Goal: Task Accomplishment & Management: Manage account settings

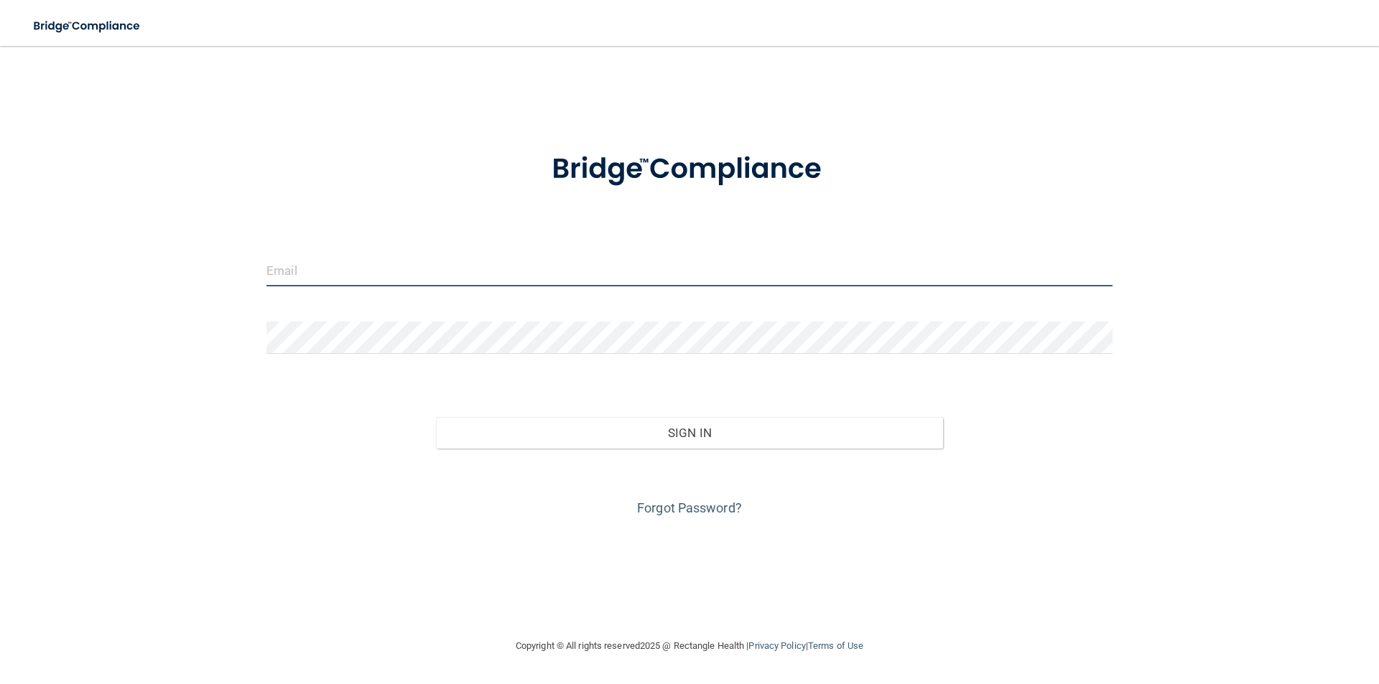
click at [293, 276] on input "email" at bounding box center [689, 270] width 846 height 32
type input "[PERSON_NAME][EMAIL_ADDRESS][PERSON_NAME][DOMAIN_NAME]"
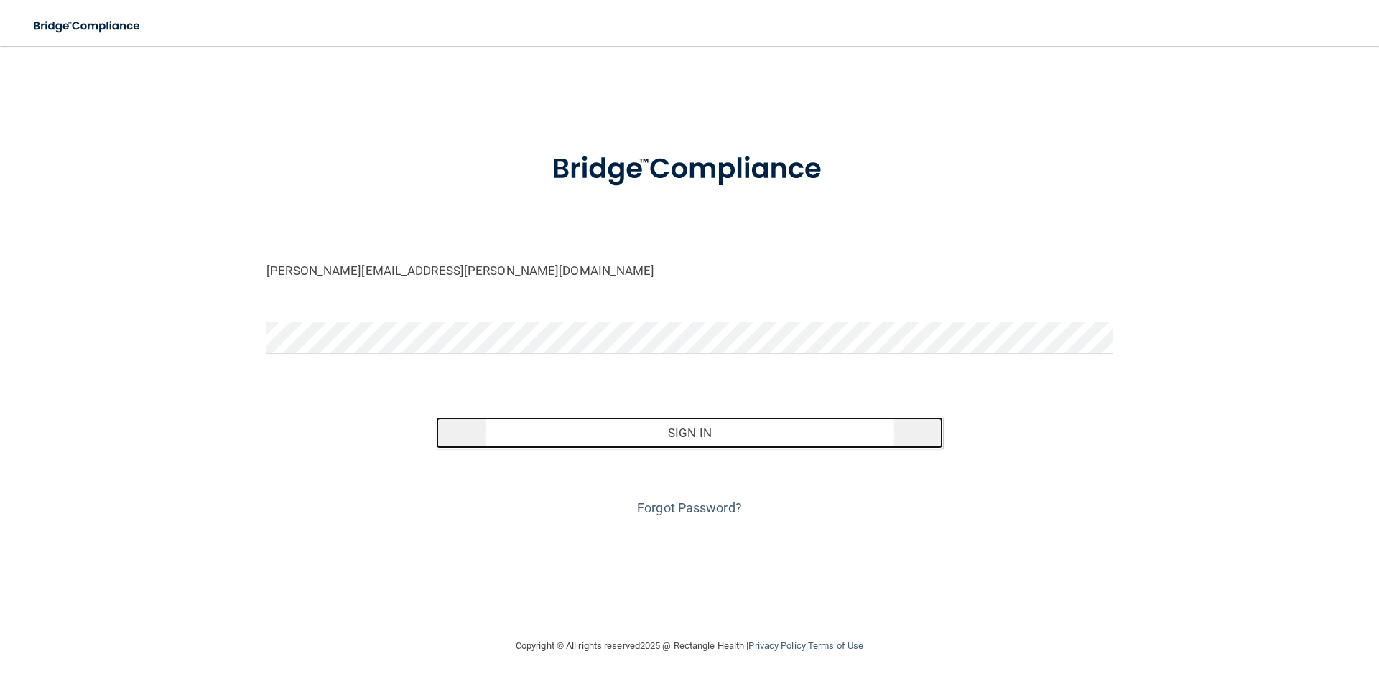
click at [684, 430] on button "Sign In" at bounding box center [690, 433] width 508 height 32
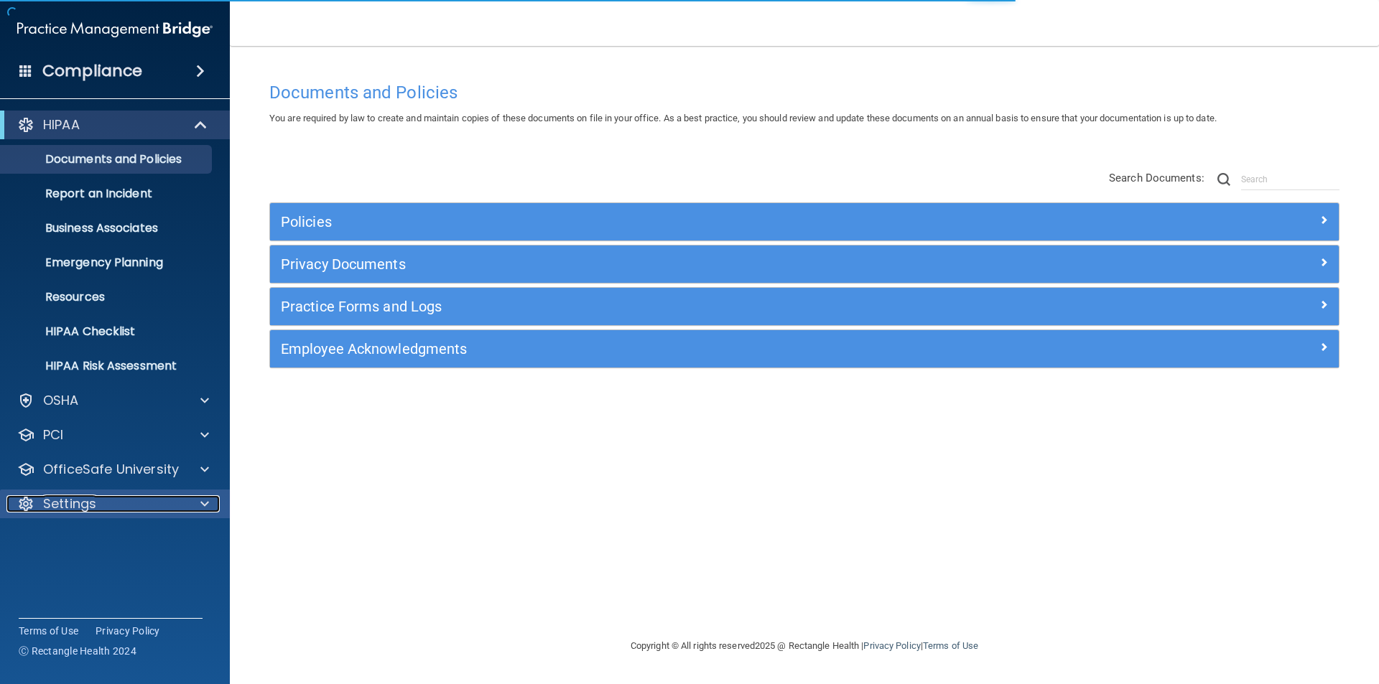
click at [188, 496] on div at bounding box center [203, 503] width 36 height 17
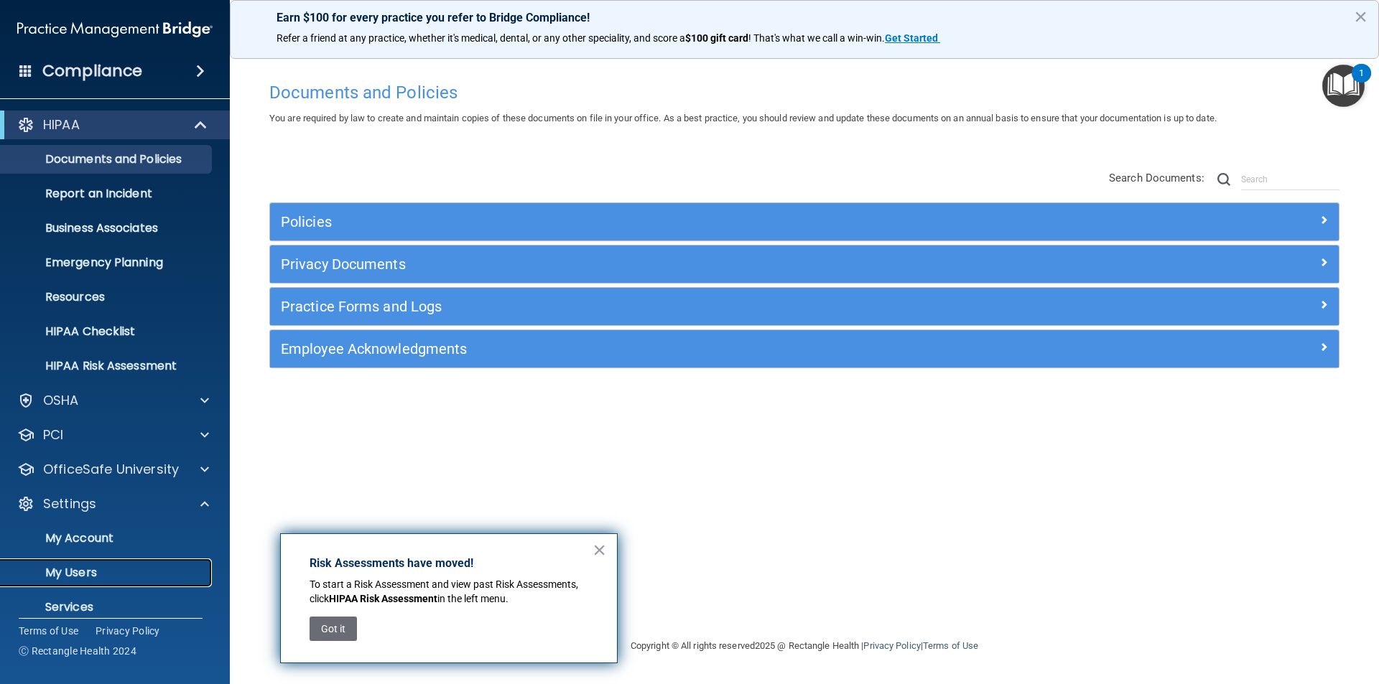
click at [106, 577] on p "My Users" at bounding box center [107, 573] width 196 height 14
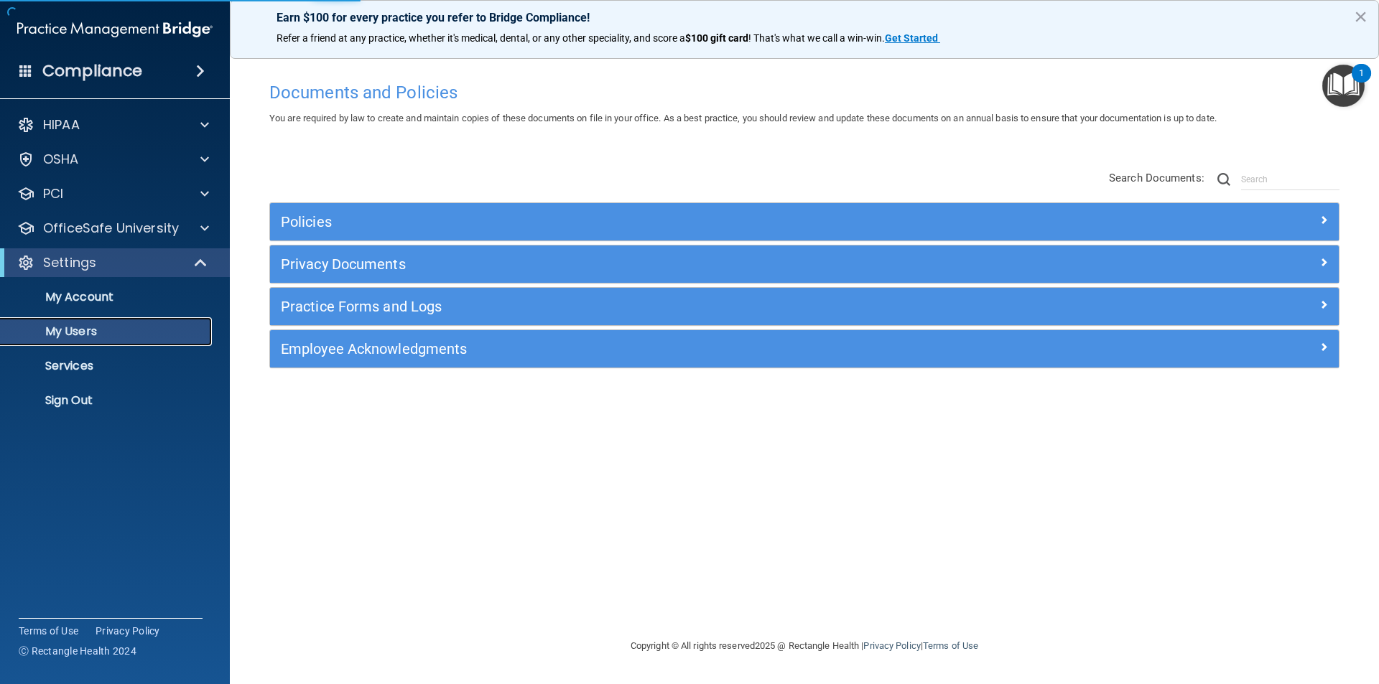
select select "20"
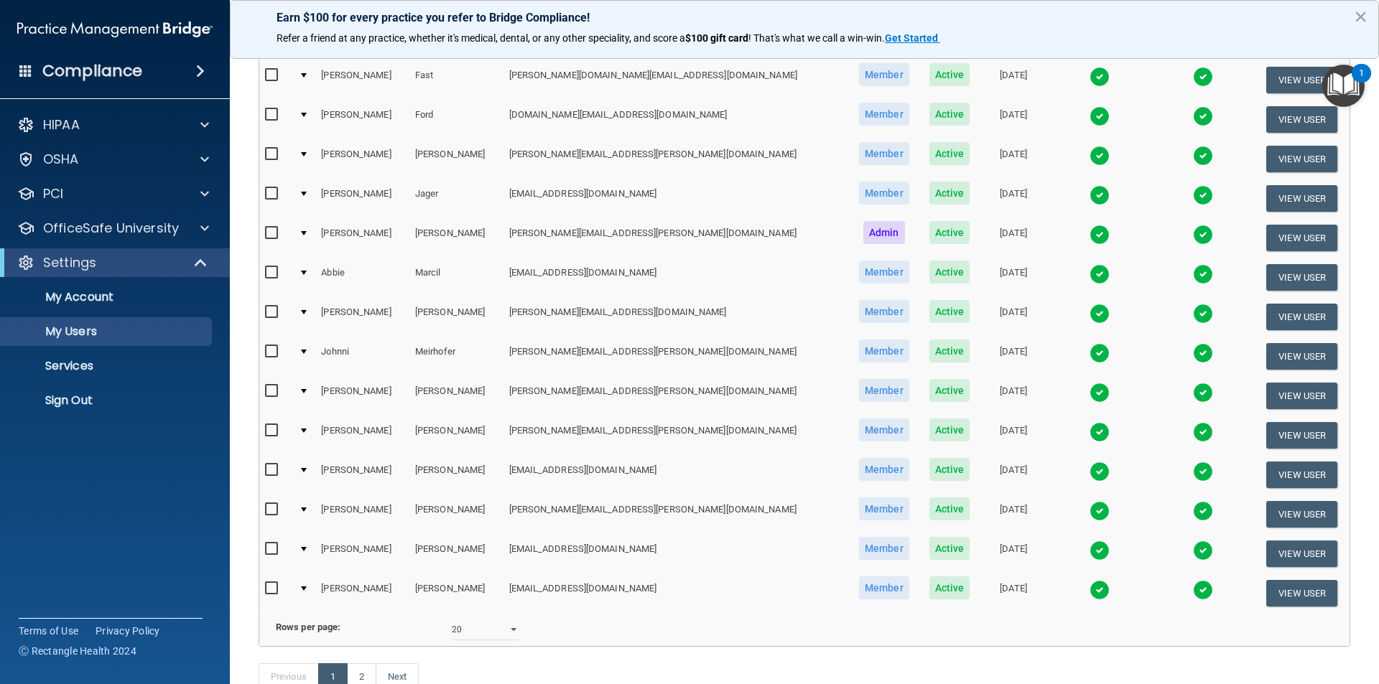
scroll to position [431, 0]
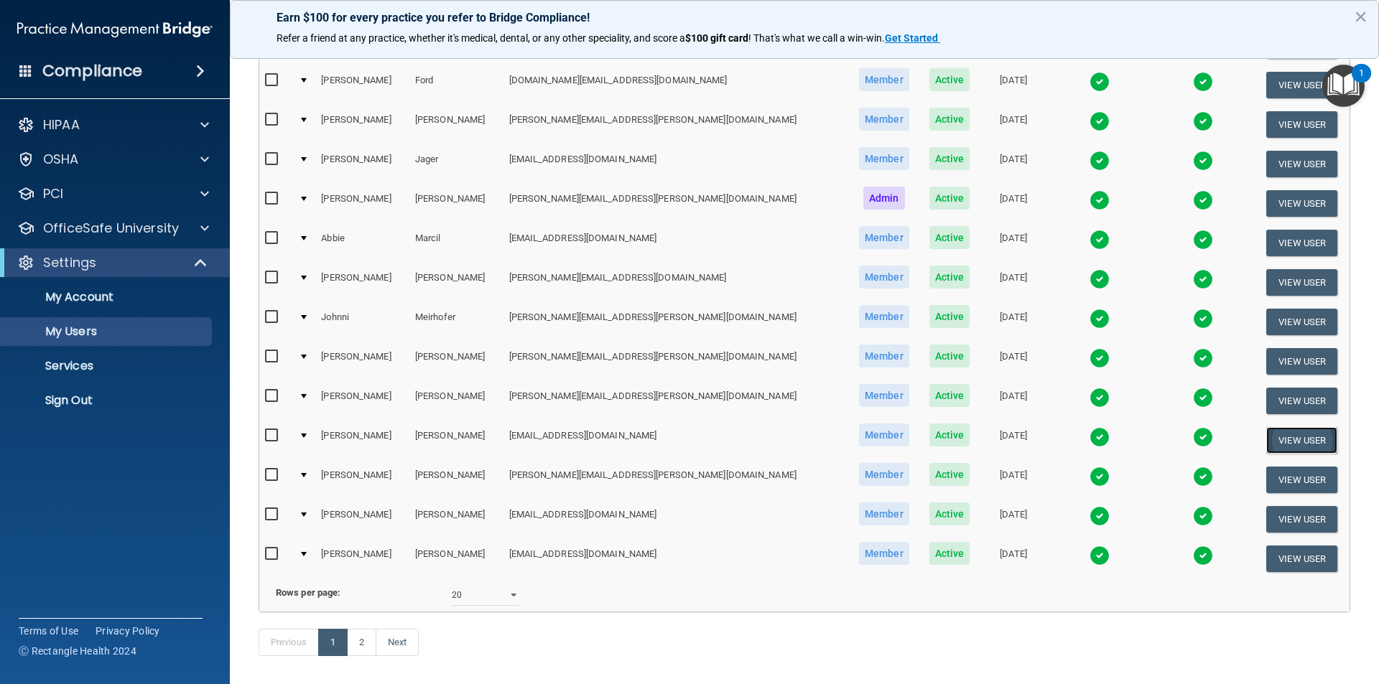
click at [1267, 447] on button "View User" at bounding box center [1301, 440] width 71 height 27
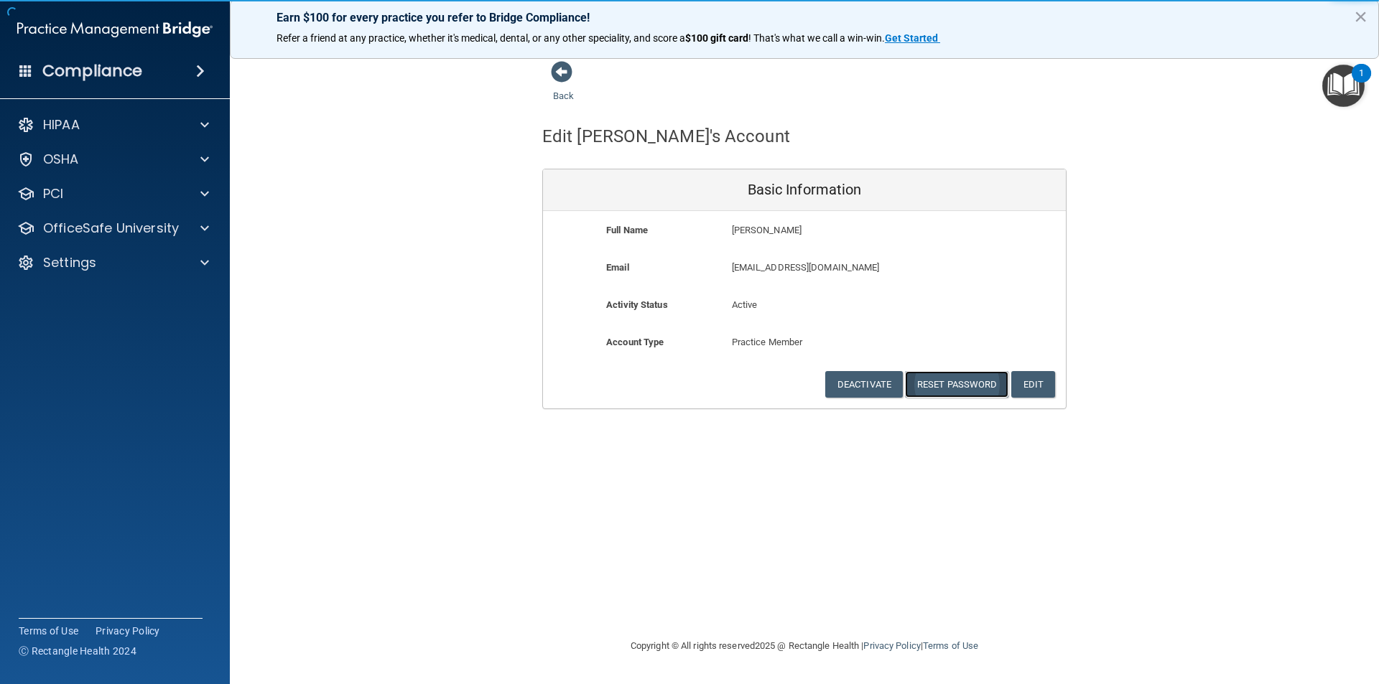
click at [941, 386] on button "Reset Password" at bounding box center [956, 384] width 103 height 27
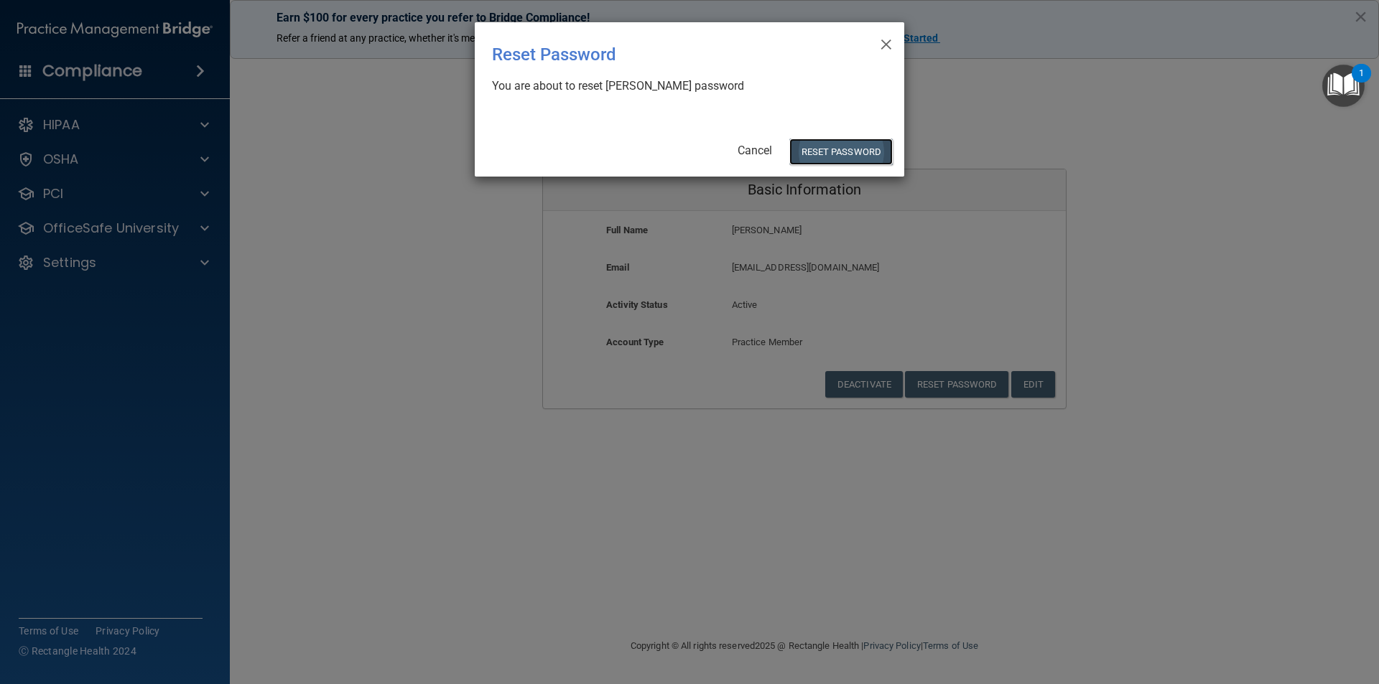
click at [833, 154] on button "Reset Password" at bounding box center [840, 152] width 103 height 27
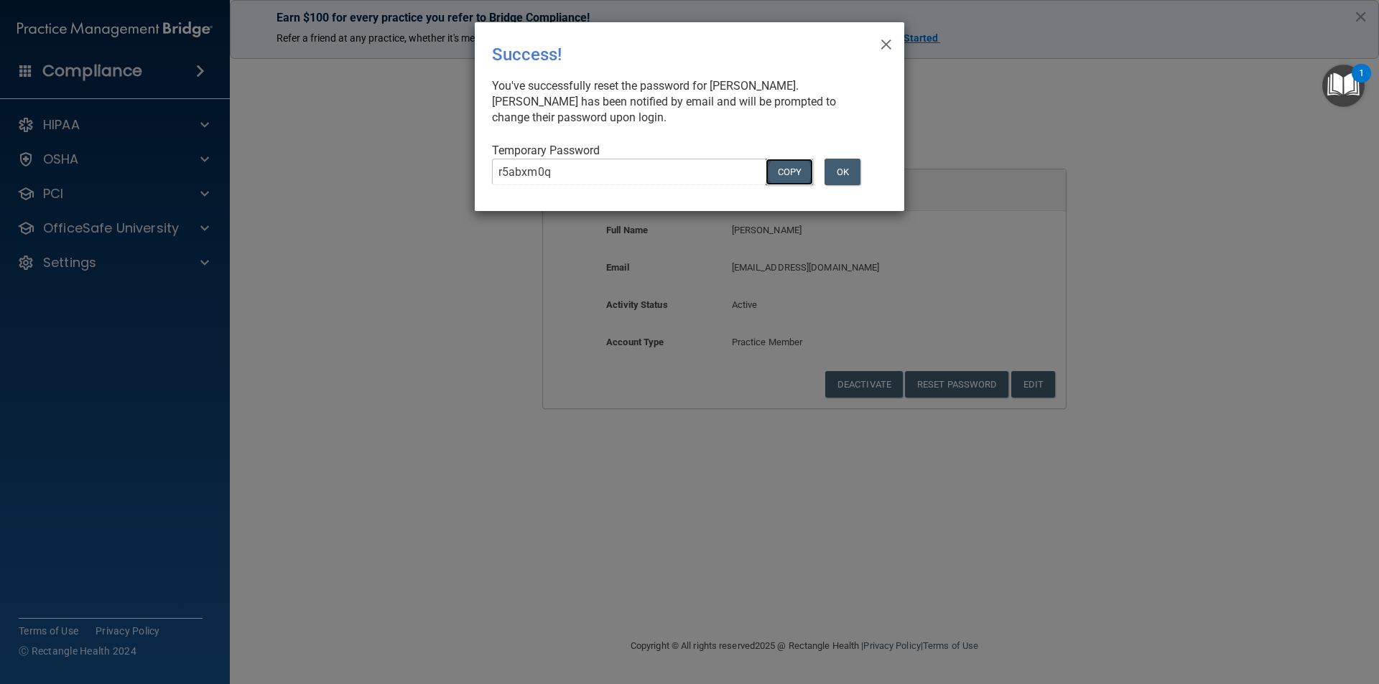
click at [786, 174] on button "COPY" at bounding box center [788, 172] width 47 height 27
click at [839, 175] on button "OK" at bounding box center [842, 172] width 36 height 27
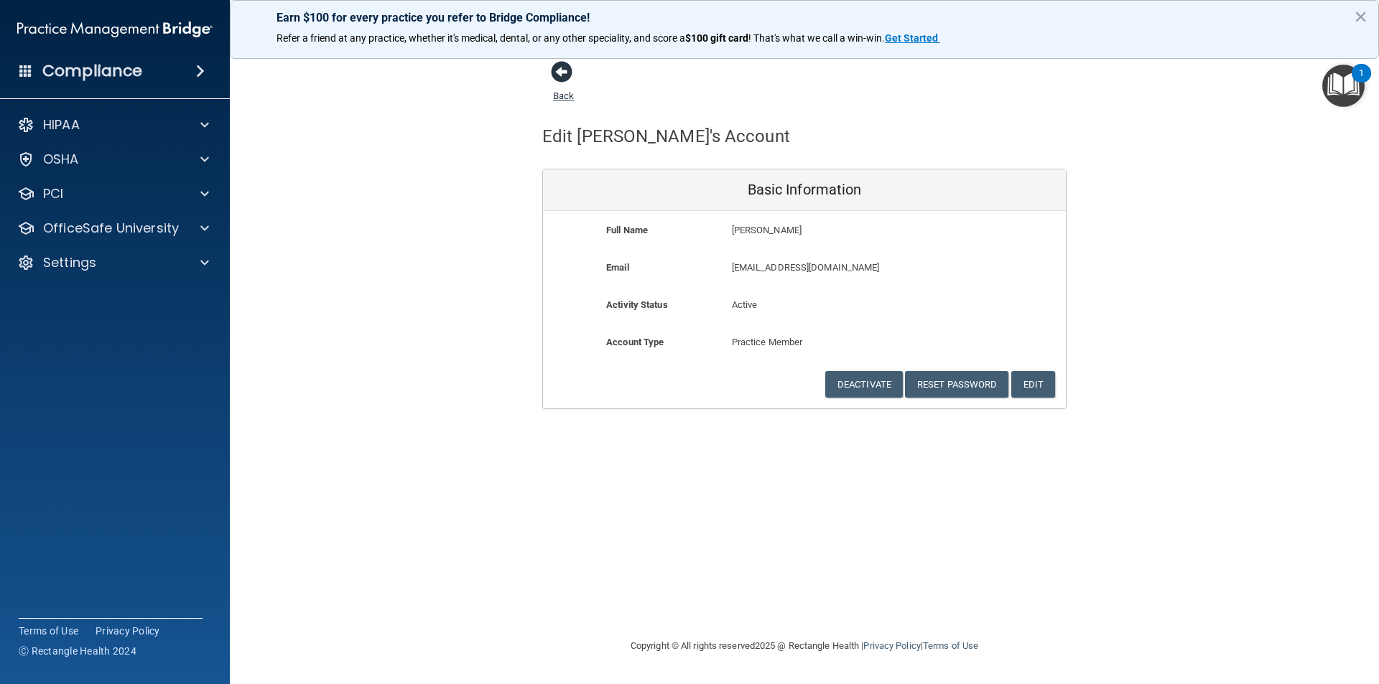
click at [562, 76] on span at bounding box center [562, 72] width 22 height 22
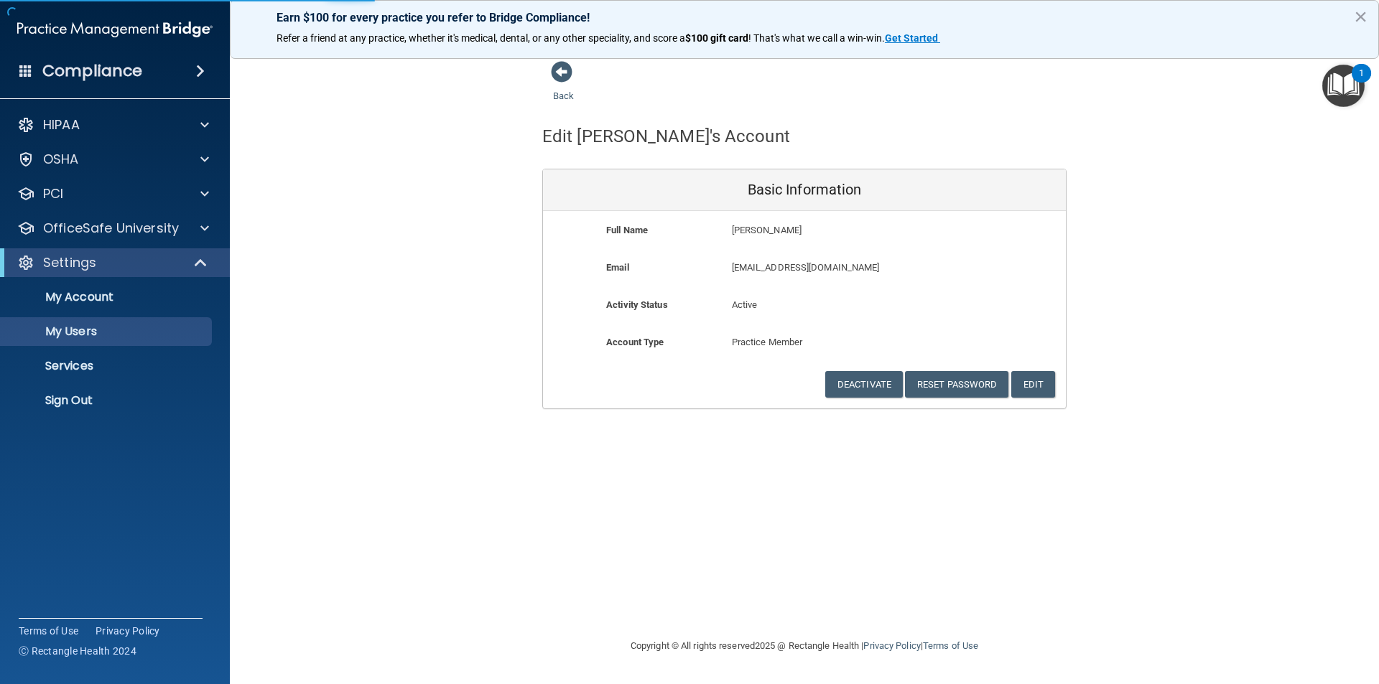
select select "20"
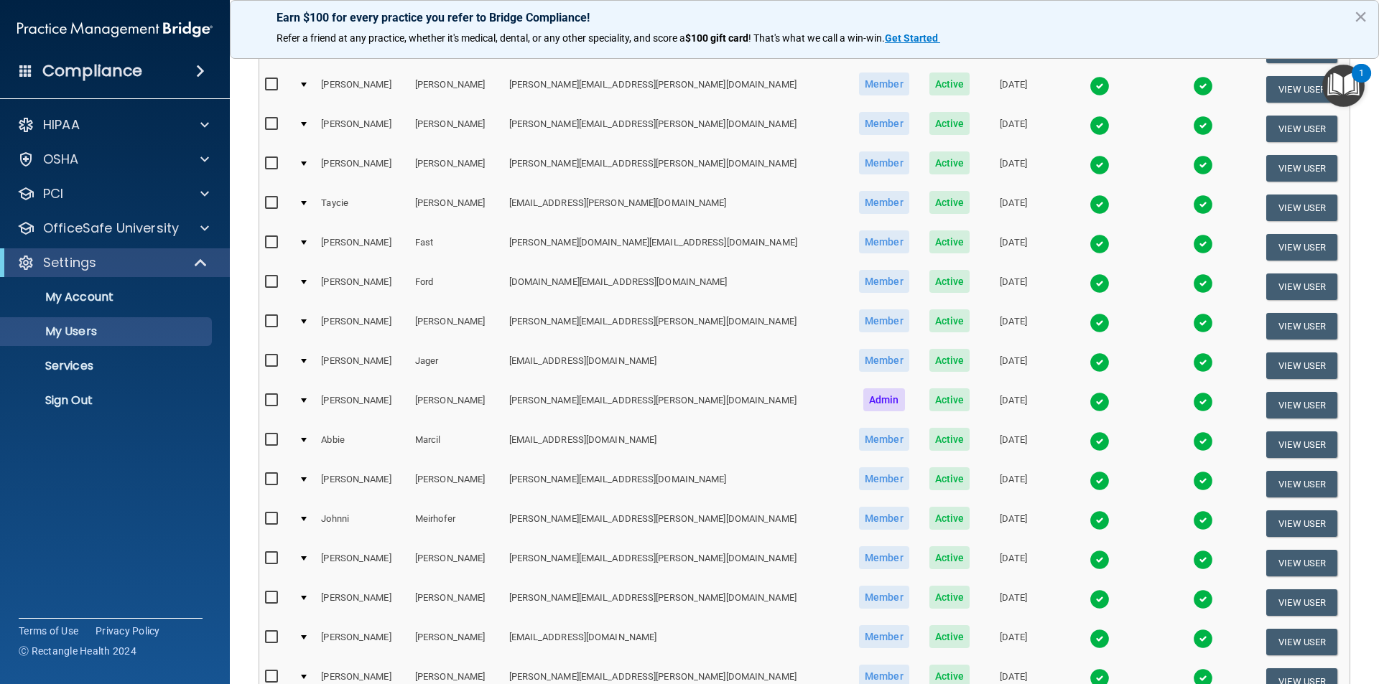
scroll to position [287, 0]
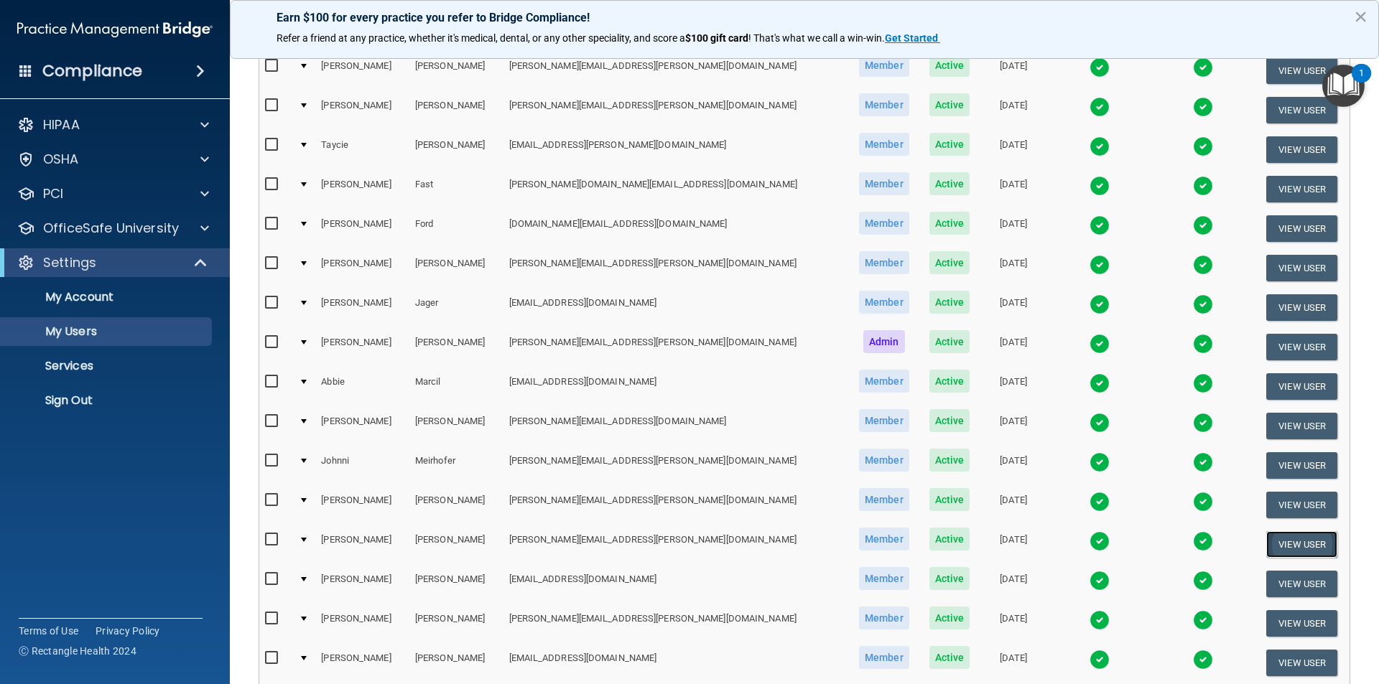
click at [1296, 544] on button "View User" at bounding box center [1301, 544] width 71 height 27
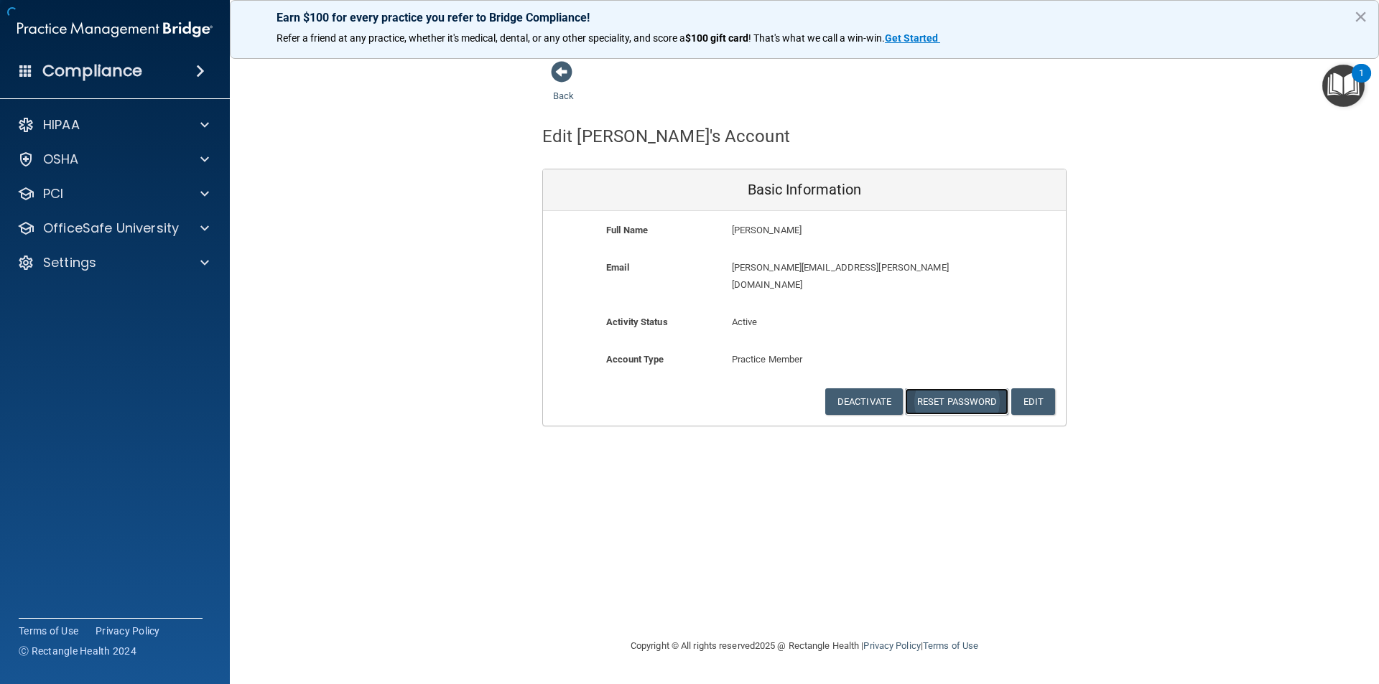
click at [978, 391] on button "Reset Password" at bounding box center [956, 401] width 103 height 27
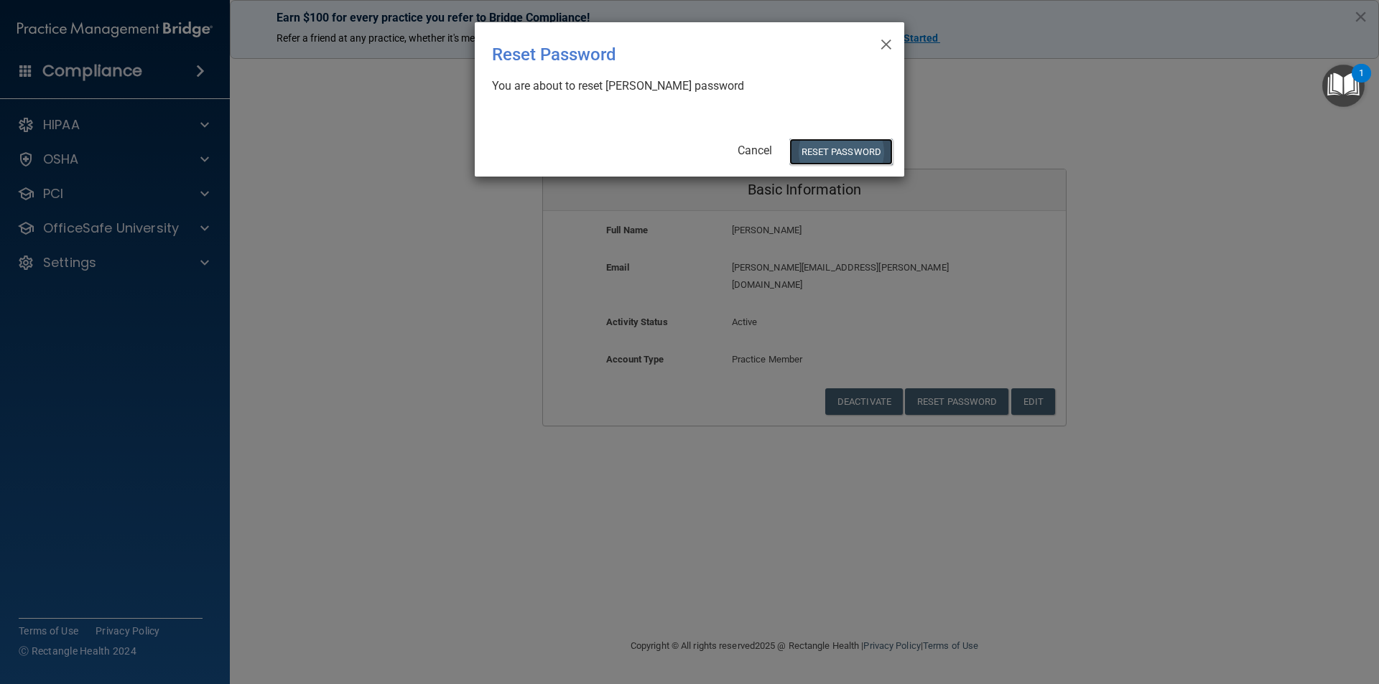
click at [842, 155] on button "Reset Password" at bounding box center [840, 152] width 103 height 27
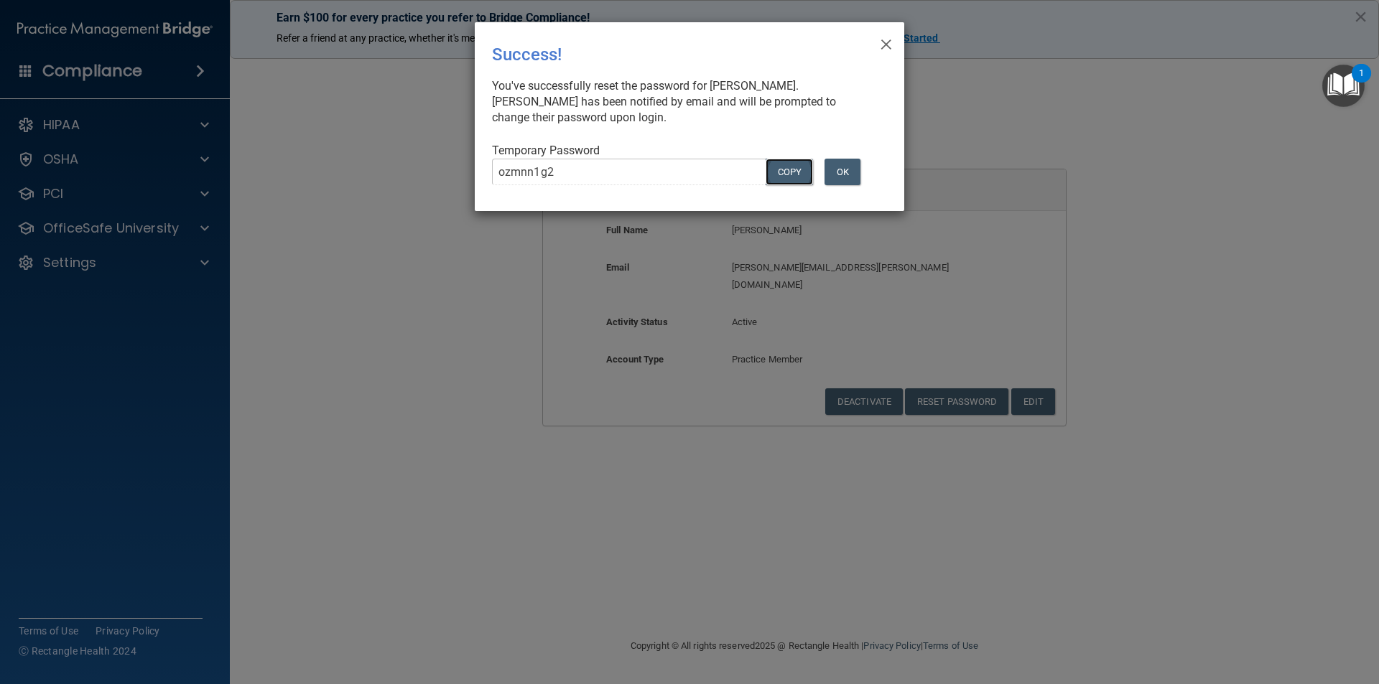
click at [796, 172] on button "COPY" at bounding box center [788, 172] width 47 height 27
click at [842, 174] on button "OK" at bounding box center [842, 172] width 36 height 27
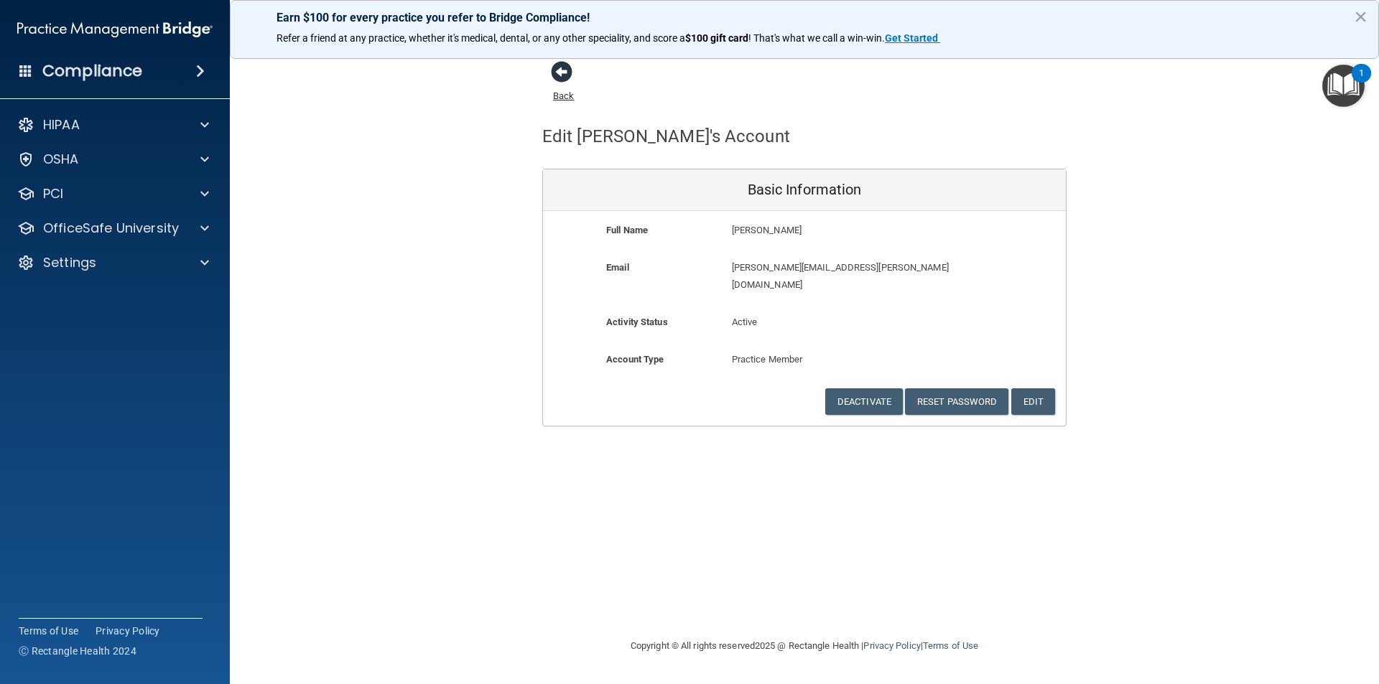
click at [557, 78] on span at bounding box center [562, 72] width 22 height 22
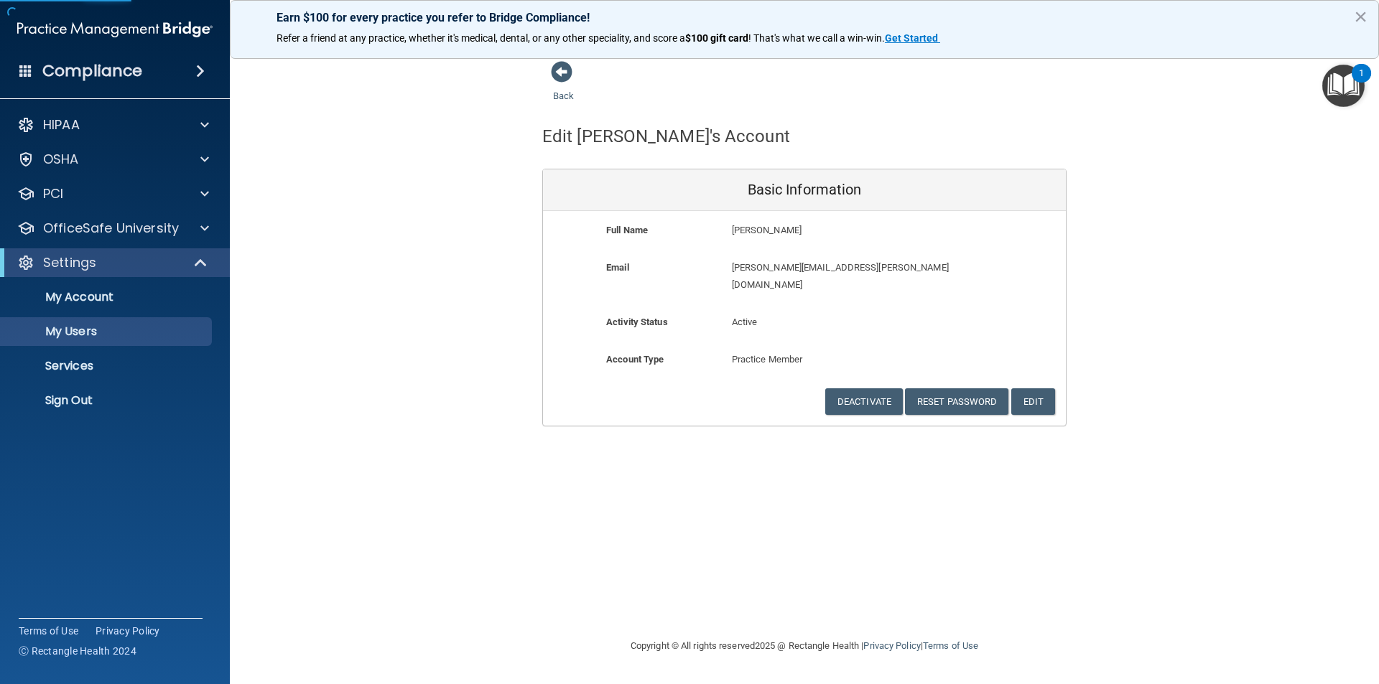
select select "20"
